Goal: Task Accomplishment & Management: Manage account settings

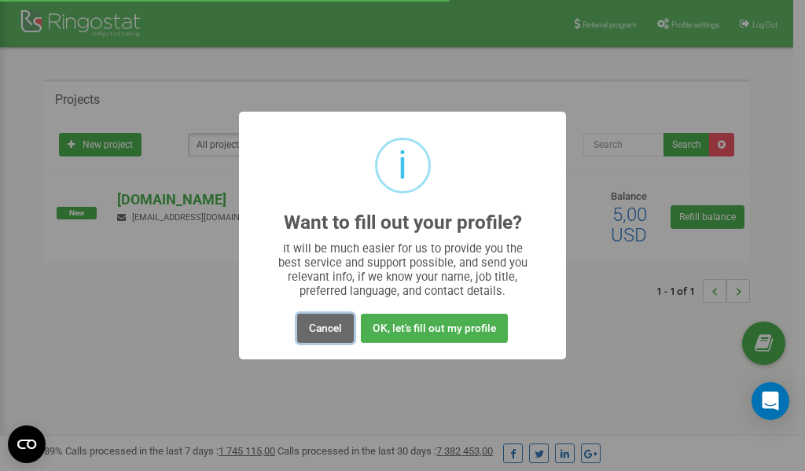
click at [320, 332] on button "Cancel" at bounding box center [325, 328] width 57 height 29
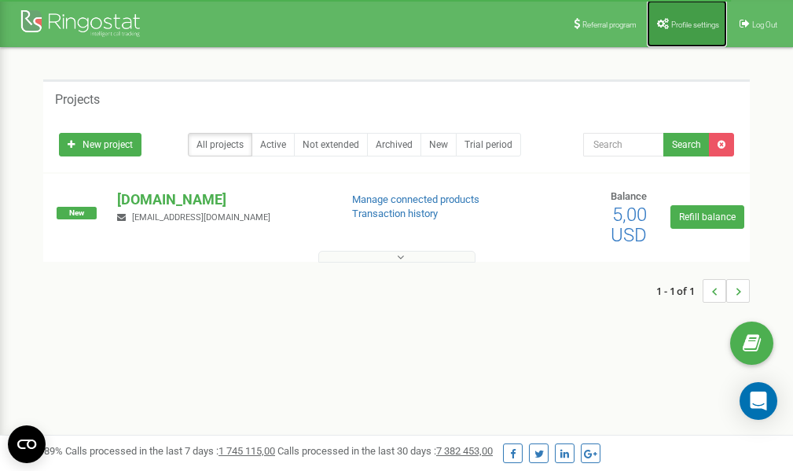
click at [667, 24] on link "Profile settings" at bounding box center [687, 23] width 80 height 47
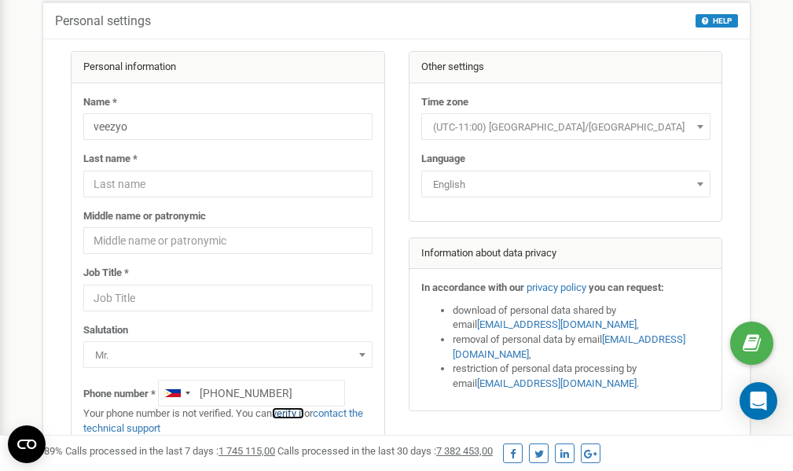
click at [297, 414] on link "verify it" at bounding box center [288, 413] width 32 height 12
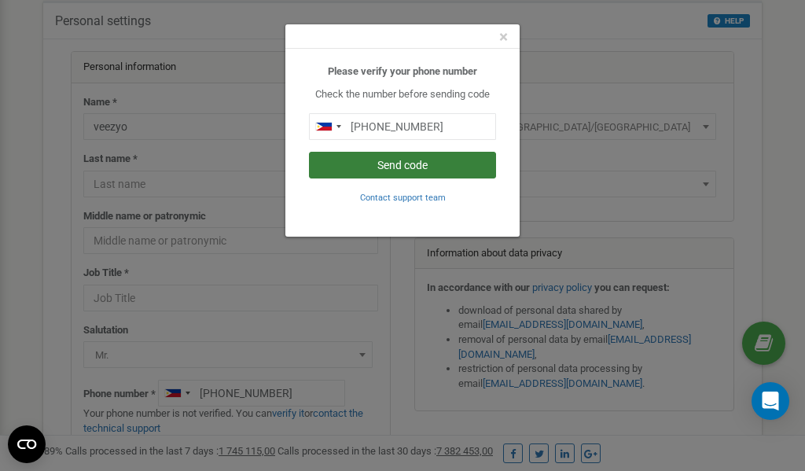
click at [429, 168] on button "Send code" at bounding box center [402, 165] width 187 height 27
